Goal: Transaction & Acquisition: Purchase product/service

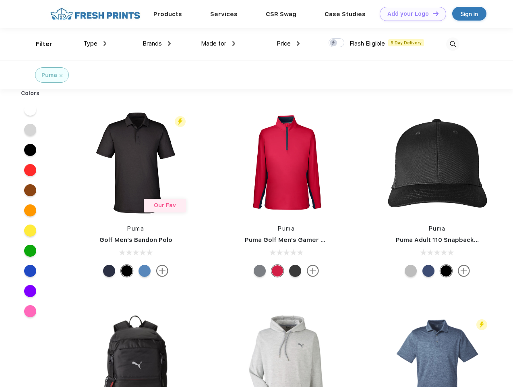
scroll to position [0, 0]
click at [410, 14] on link "Add your Logo Design Tool" at bounding box center [413, 14] width 66 height 14
click at [0, 0] on div "Design Tool" at bounding box center [0, 0] width 0 height 0
click at [432, 13] on link "Add your Logo Design Tool" at bounding box center [413, 14] width 66 height 14
click at [39, 44] on div "Filter" at bounding box center [44, 43] width 17 height 9
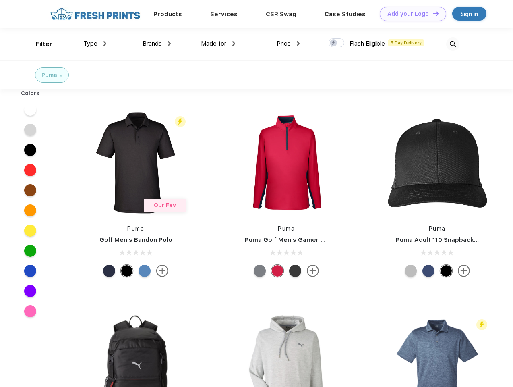
click at [95, 43] on span "Type" at bounding box center [90, 43] width 14 height 7
click at [157, 43] on span "Brands" at bounding box center [152, 43] width 19 height 7
click at [218, 43] on span "Made for" at bounding box center [213, 43] width 25 height 7
click at [288, 43] on span "Price" at bounding box center [284, 43] width 14 height 7
click at [337, 43] on div at bounding box center [337, 42] width 16 height 9
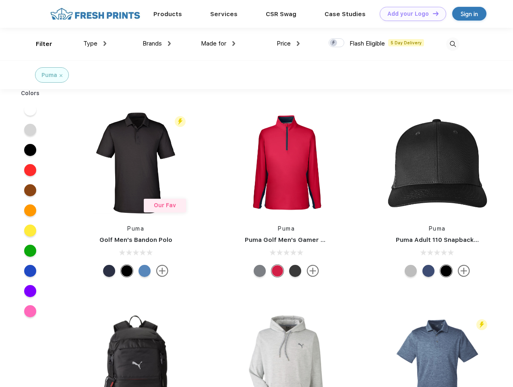
click at [334, 43] on input "checkbox" at bounding box center [331, 40] width 5 height 5
click at [453, 44] on img at bounding box center [452, 43] width 13 height 13
